Goal: Task Accomplishment & Management: Use online tool/utility

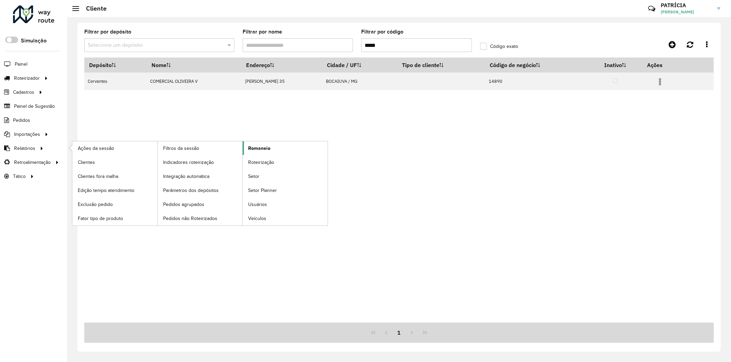
click at [273, 151] on link "Romaneio" at bounding box center [285, 148] width 85 height 14
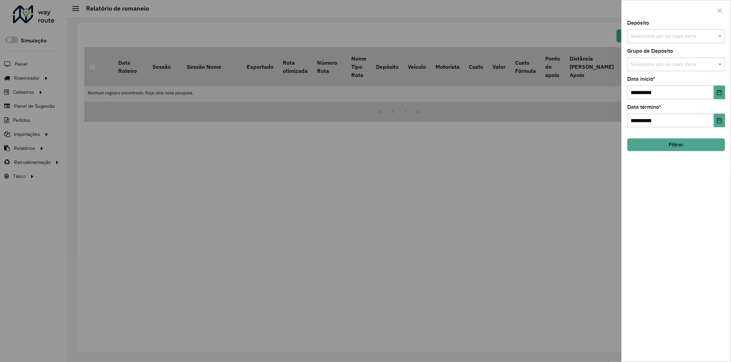
click at [688, 151] on button "Filtrar" at bounding box center [676, 144] width 98 height 13
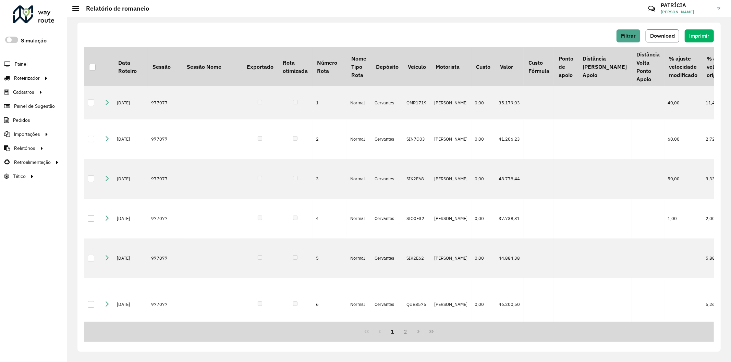
click at [659, 35] on span "Download" at bounding box center [662, 36] width 25 height 6
click at [100, 76] on link "Entregas" at bounding box center [114, 78] width 84 height 14
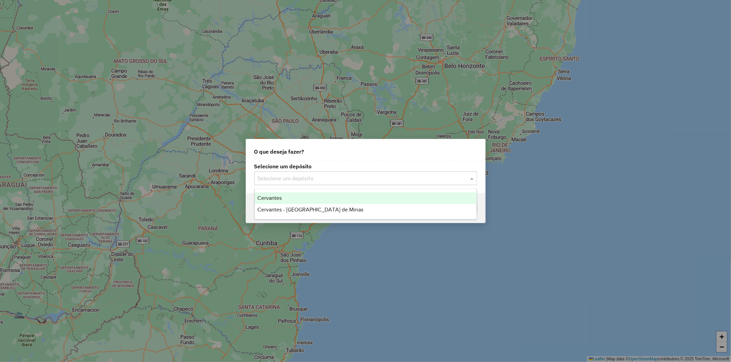
click at [407, 175] on input "text" at bounding box center [359, 179] width 202 height 8
click at [279, 193] on div "Cervantes" at bounding box center [365, 198] width 222 height 12
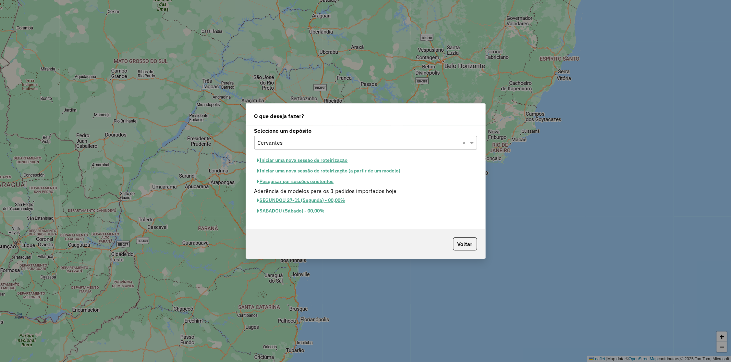
click at [340, 160] on button "Iniciar uma nova sessão de roteirização" at bounding box center [302, 160] width 97 height 11
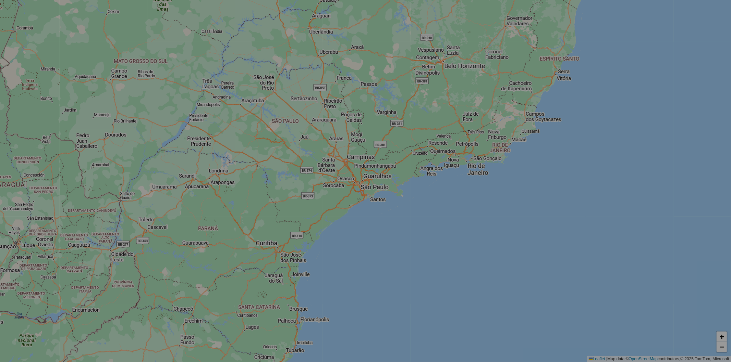
select select "*"
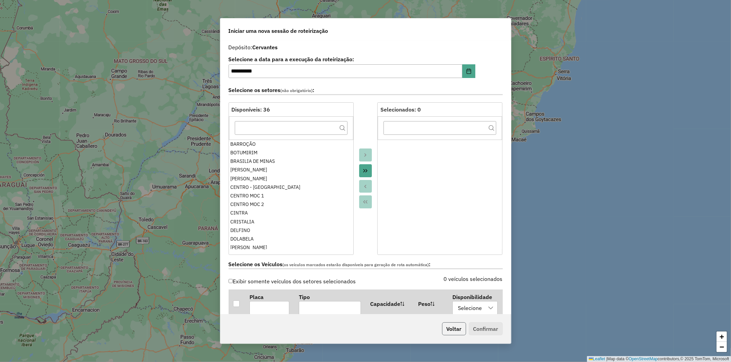
click at [462, 331] on button "Voltar" at bounding box center [454, 329] width 24 height 13
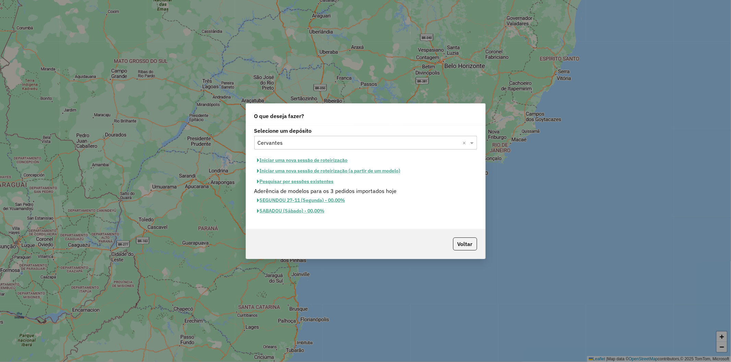
click at [293, 177] on button "Pesquisar por sessões existentes" at bounding box center [295, 181] width 83 height 11
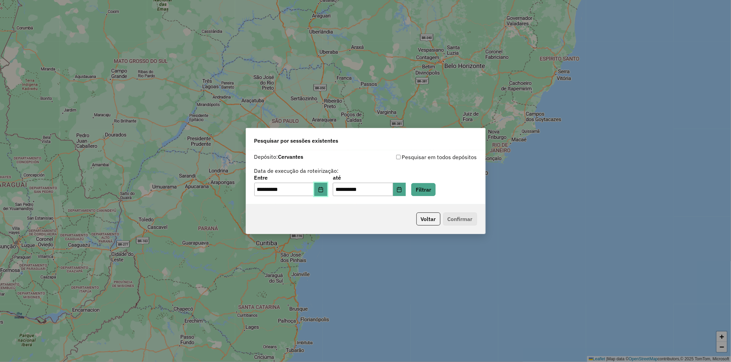
click at [323, 190] on icon "Choose Date" at bounding box center [320, 189] width 5 height 5
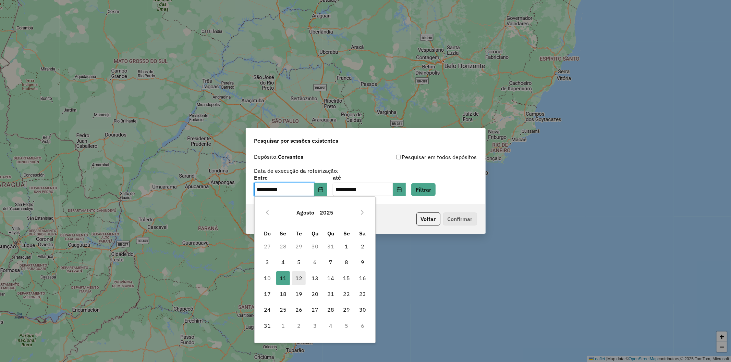
click at [303, 277] on span "12" at bounding box center [299, 279] width 14 height 14
type input "**********"
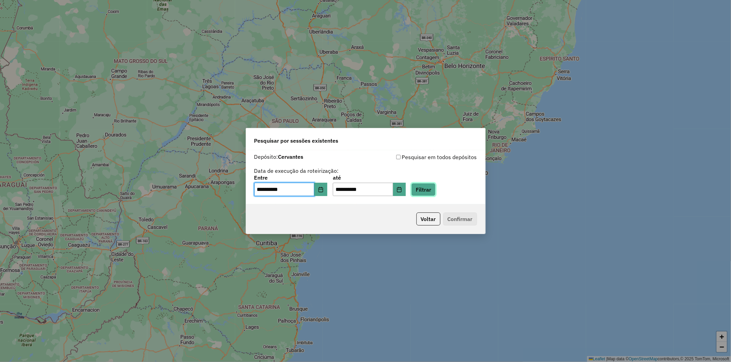
drag, startPoint x: 441, startPoint y: 192, endPoint x: 434, endPoint y: 189, distance: 7.8
click at [435, 192] on button "Filtrar" at bounding box center [423, 189] width 24 height 13
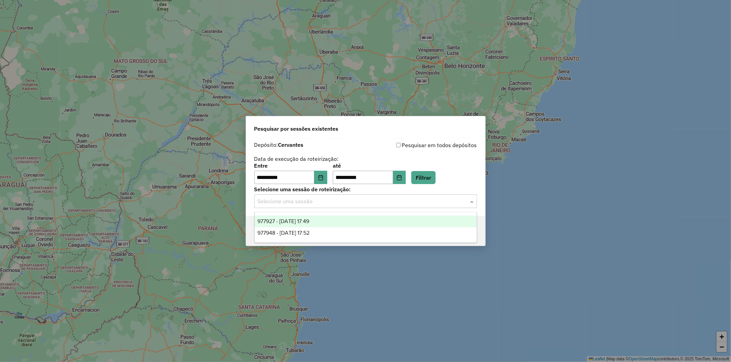
click at [408, 203] on input "text" at bounding box center [359, 202] width 202 height 8
click at [303, 221] on span "977927 - 12/08/2025 17:49" at bounding box center [283, 222] width 52 height 6
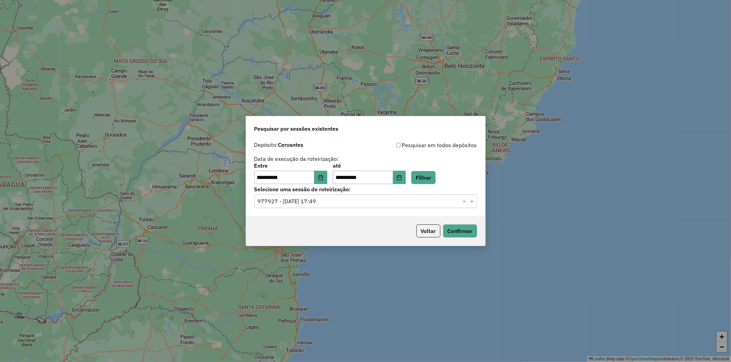
click at [374, 206] on div "Selecione uma sessão × 977927 - 12/08/2025 17:49 ×" at bounding box center [365, 202] width 223 height 14
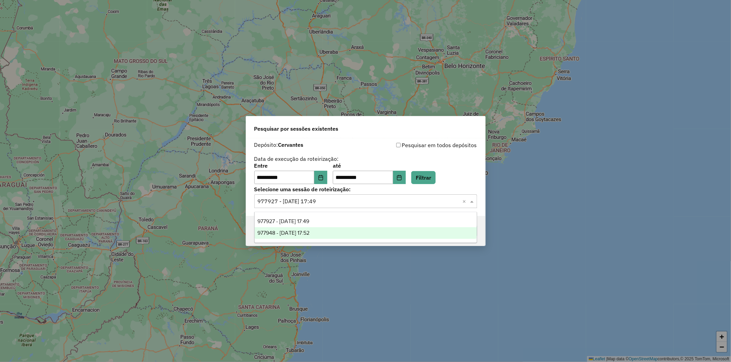
drag, startPoint x: 299, startPoint y: 234, endPoint x: 387, endPoint y: 223, distance: 89.0
click at [299, 234] on span "977948 - 12/08/2025 17:52" at bounding box center [283, 233] width 52 height 6
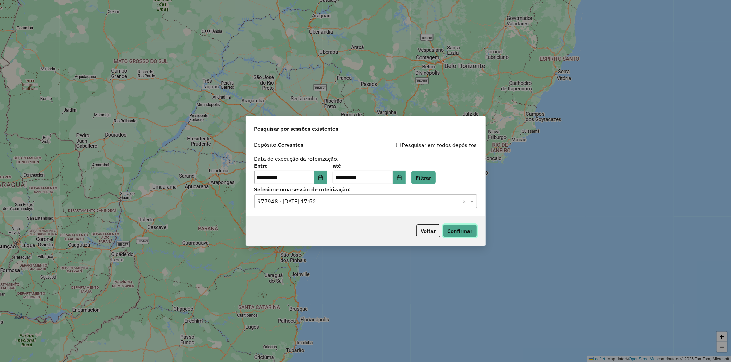
click at [458, 231] on button "Confirmar" at bounding box center [460, 231] width 34 height 13
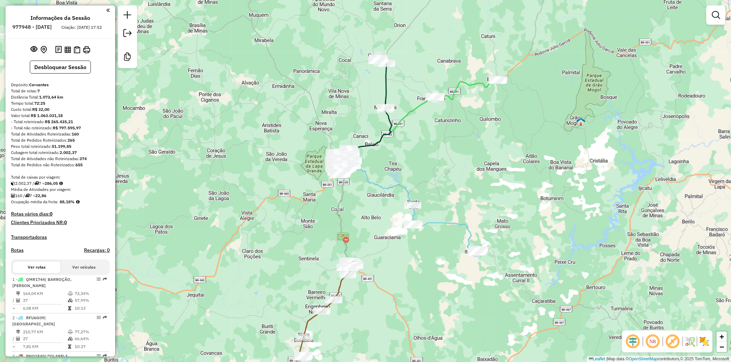
drag, startPoint x: 425, startPoint y: 276, endPoint x: 395, endPoint y: 280, distance: 30.4
click at [422, 270] on div "Janela de atendimento Grade de atendimento Capacidade Transportadoras Veículos …" at bounding box center [365, 181] width 731 height 362
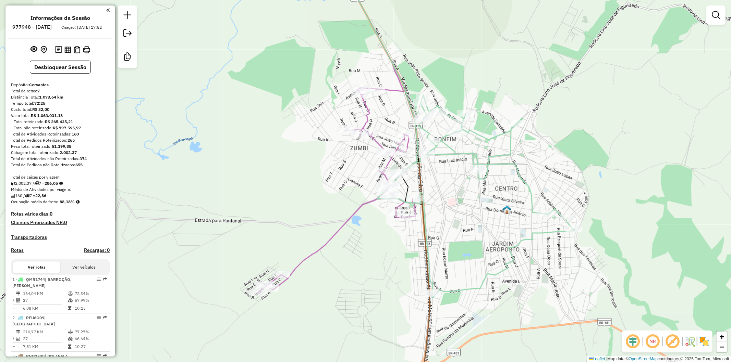
click at [509, 249] on icon at bounding box center [475, 196] width 197 height 203
select select "**********"
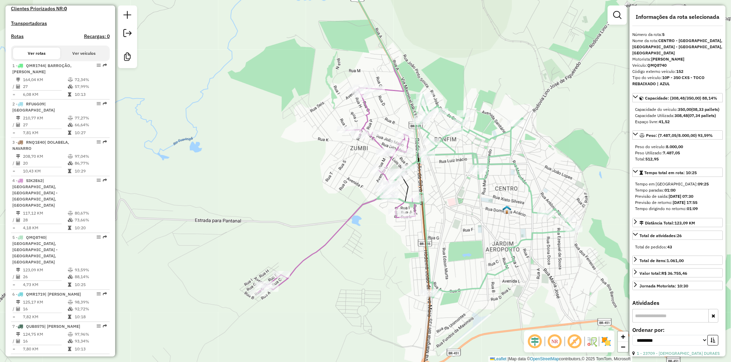
scroll to position [306, 0]
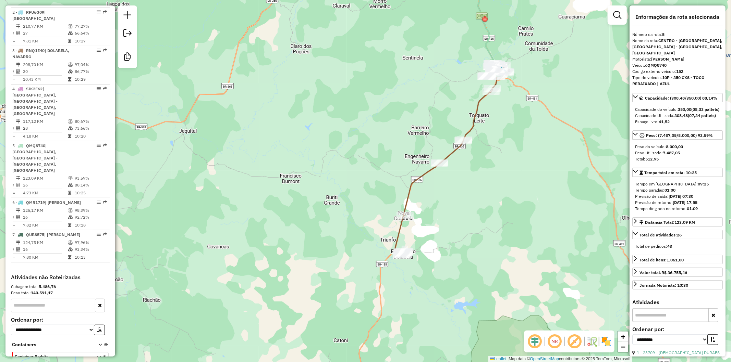
drag, startPoint x: 527, startPoint y: 159, endPoint x: 385, endPoint y: 259, distance: 173.1
click at [394, 271] on div "Rota 3 - Placa RNQ1E40 23512 - DEUSDALIA BAR Janela de atendimento Grade de ate…" at bounding box center [365, 181] width 731 height 362
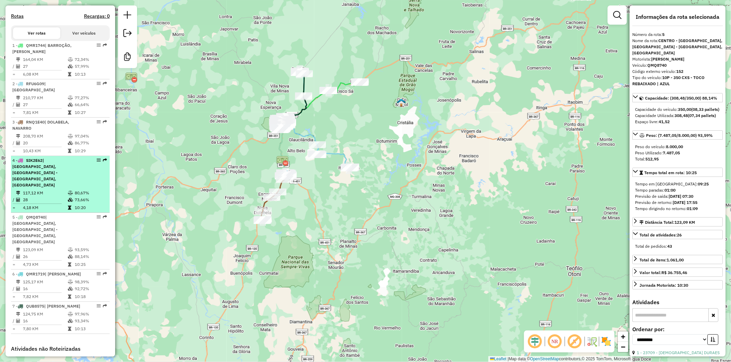
scroll to position [153, 0]
